Goal: Navigation & Orientation: Find specific page/section

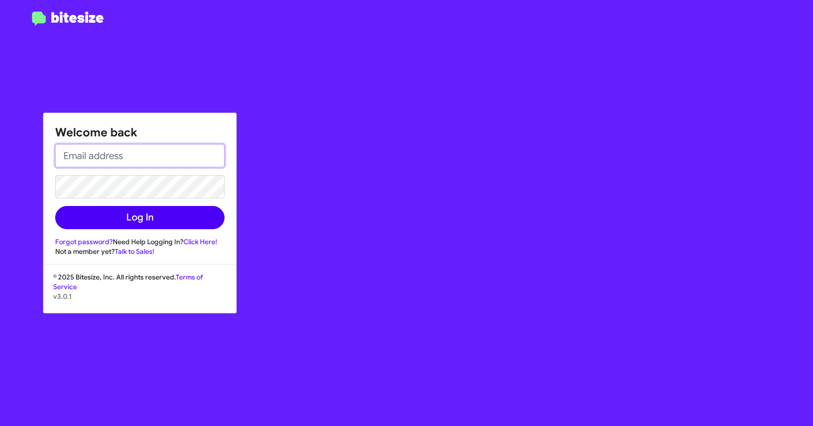
type input "[EMAIL_ADDRESS][DOMAIN_NAME]"
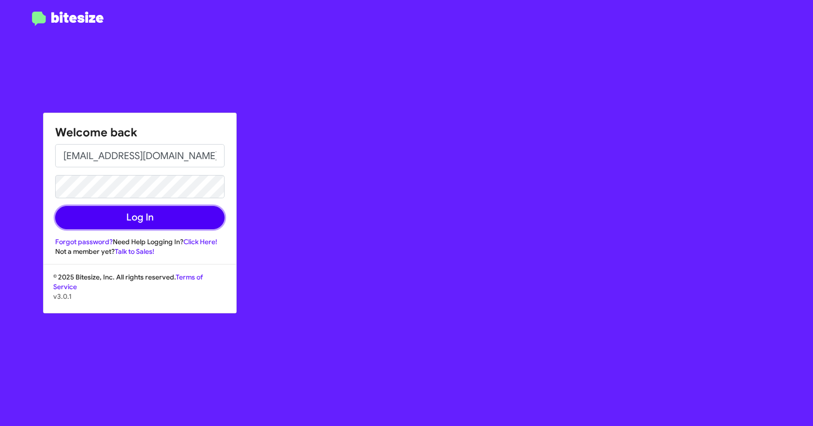
click at [165, 220] on button "Log In" at bounding box center [139, 217] width 169 height 23
